Goal: Information Seeking & Learning: Check status

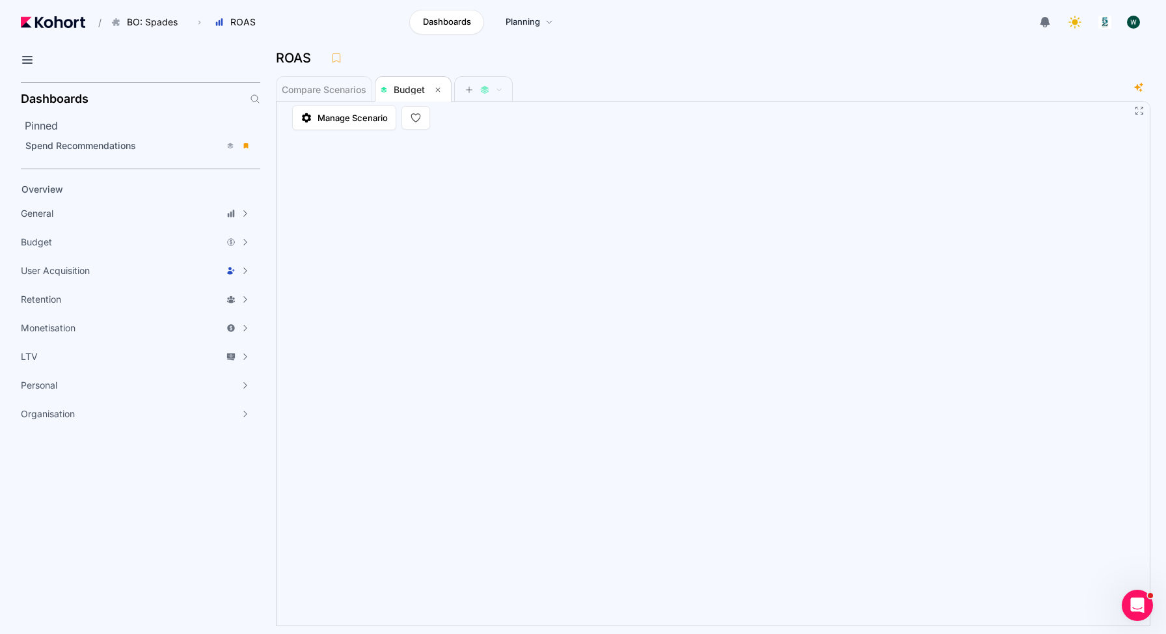
scroll to position [1, 0]
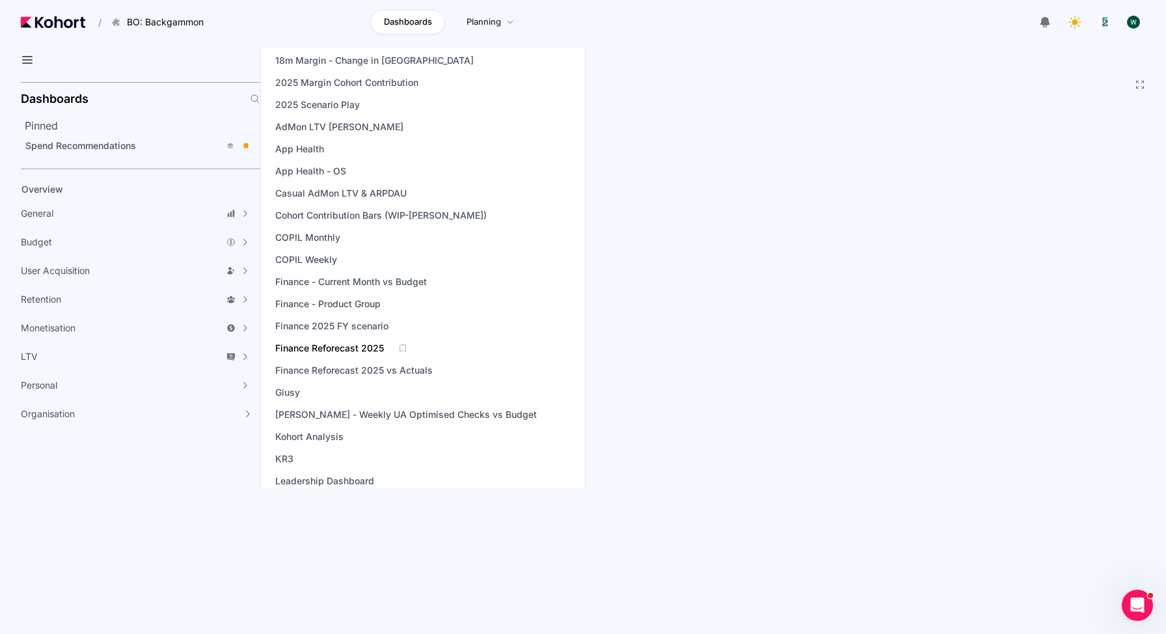
click at [362, 343] on span "Finance Reforecast 2025" at bounding box center [329, 347] width 109 height 13
